Goal: Transaction & Acquisition: Purchase product/service

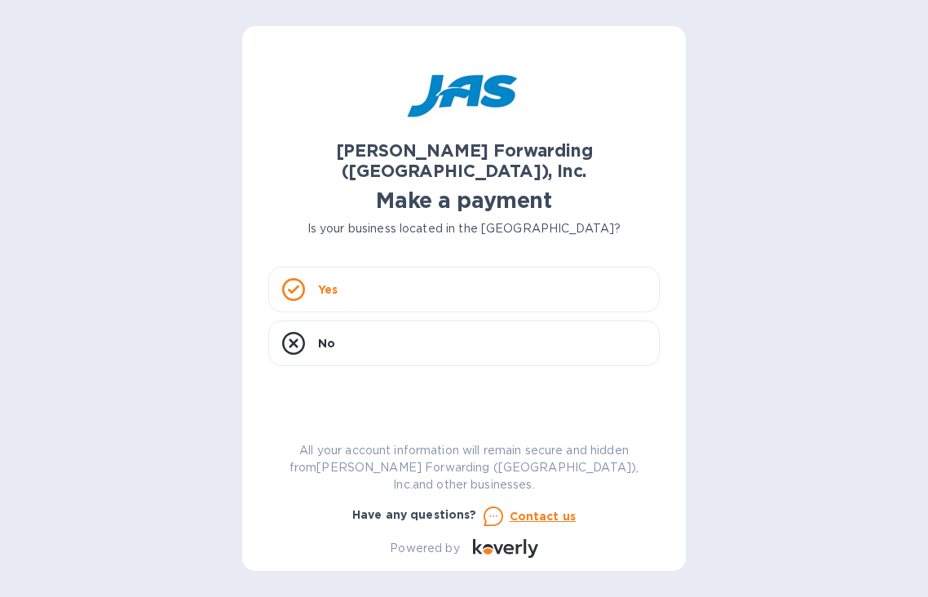
click at [410, 267] on div "Yes" at bounding box center [464, 290] width 392 height 46
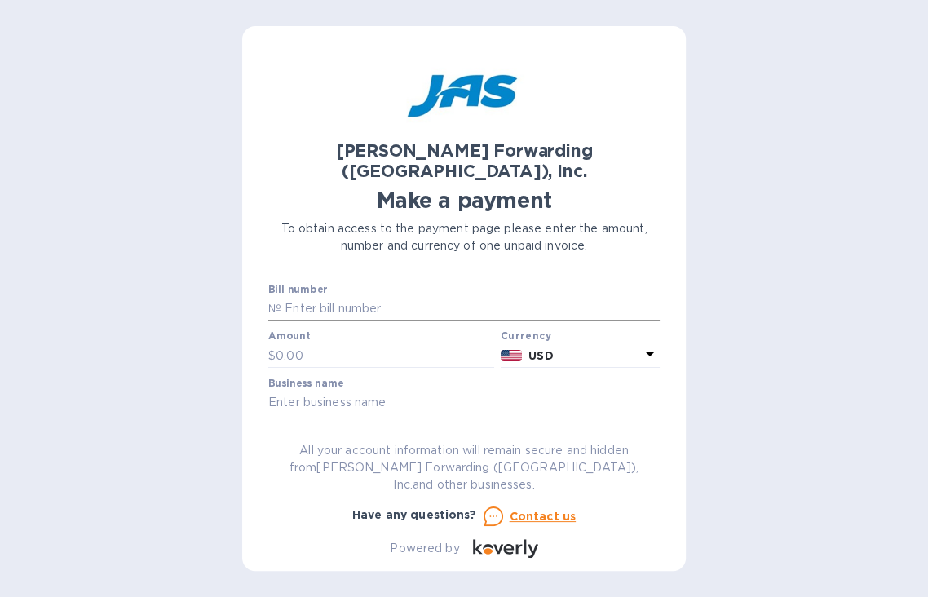
click at [308, 297] on input "text" at bounding box center [470, 309] width 378 height 24
type input "BOS503328246"
click at [811, 533] on div "[PERSON_NAME] Forwarding ([GEOGRAPHIC_DATA]), Inc. Make a payment To obtain acc…" at bounding box center [464, 298] width 928 height 597
click at [289, 343] on input "text" at bounding box center [385, 355] width 219 height 24
type input "4,085.43"
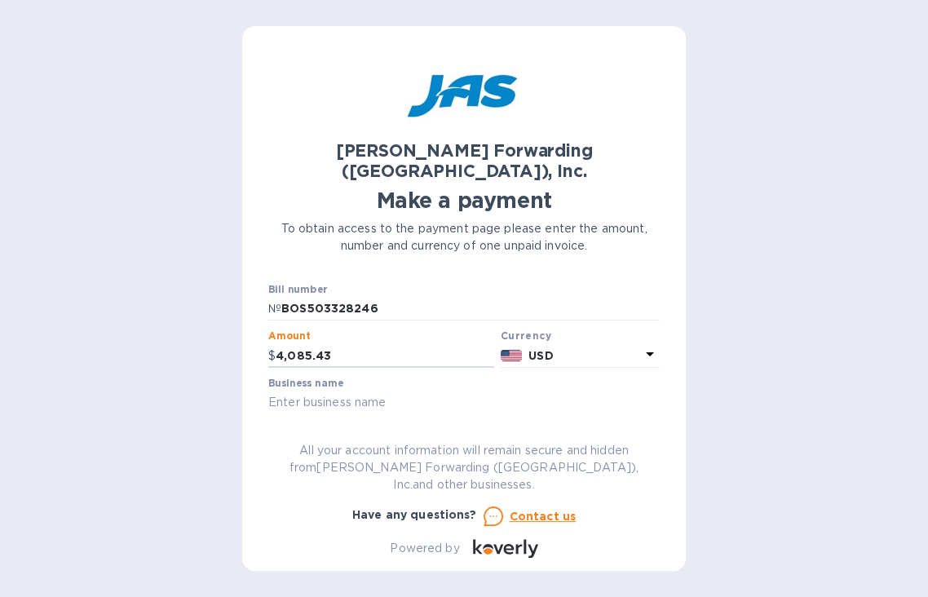
click at [408, 391] on input "text" at bounding box center [464, 403] width 392 height 24
type input "PCI"
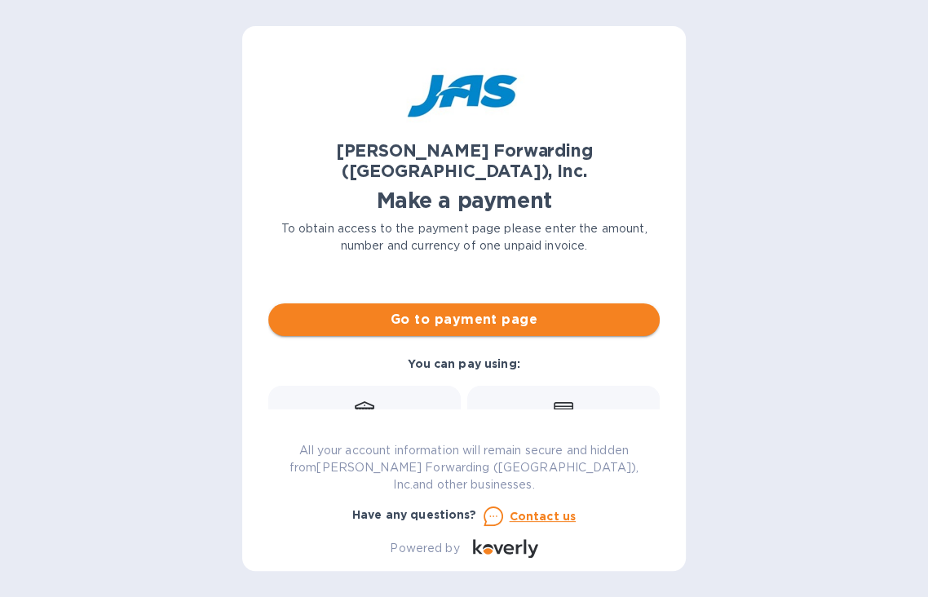
scroll to position [91, 0]
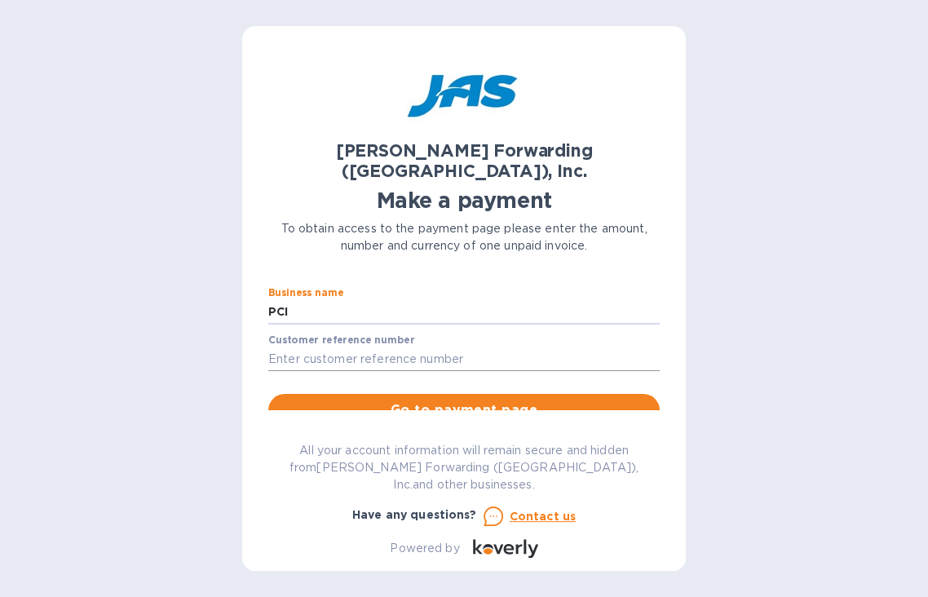
click at [424, 347] on input "text" at bounding box center [464, 359] width 392 height 24
type input "S508914305"
click at [407, 401] on span "Go to payment page" at bounding box center [463, 411] width 365 height 20
